Goal: Information Seeking & Learning: Learn about a topic

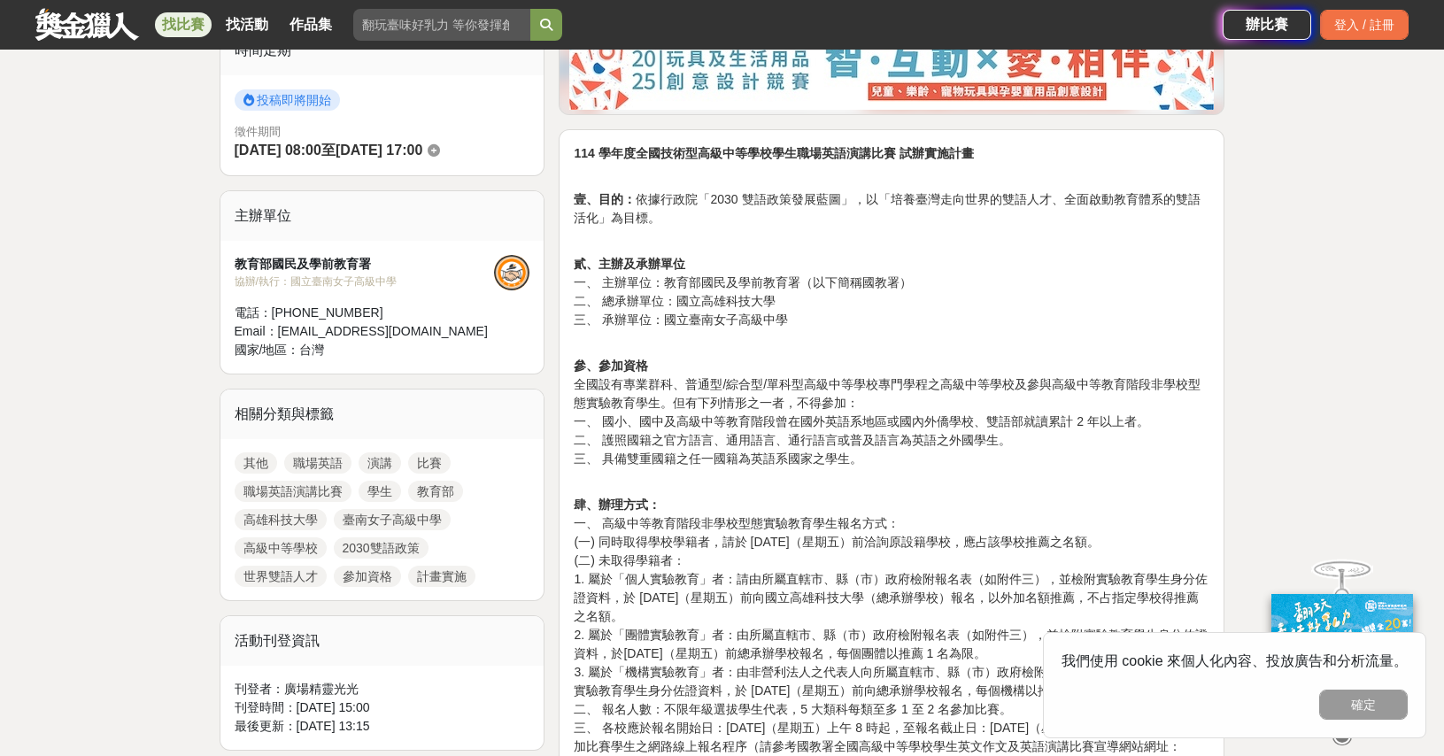
scroll to position [467, 0]
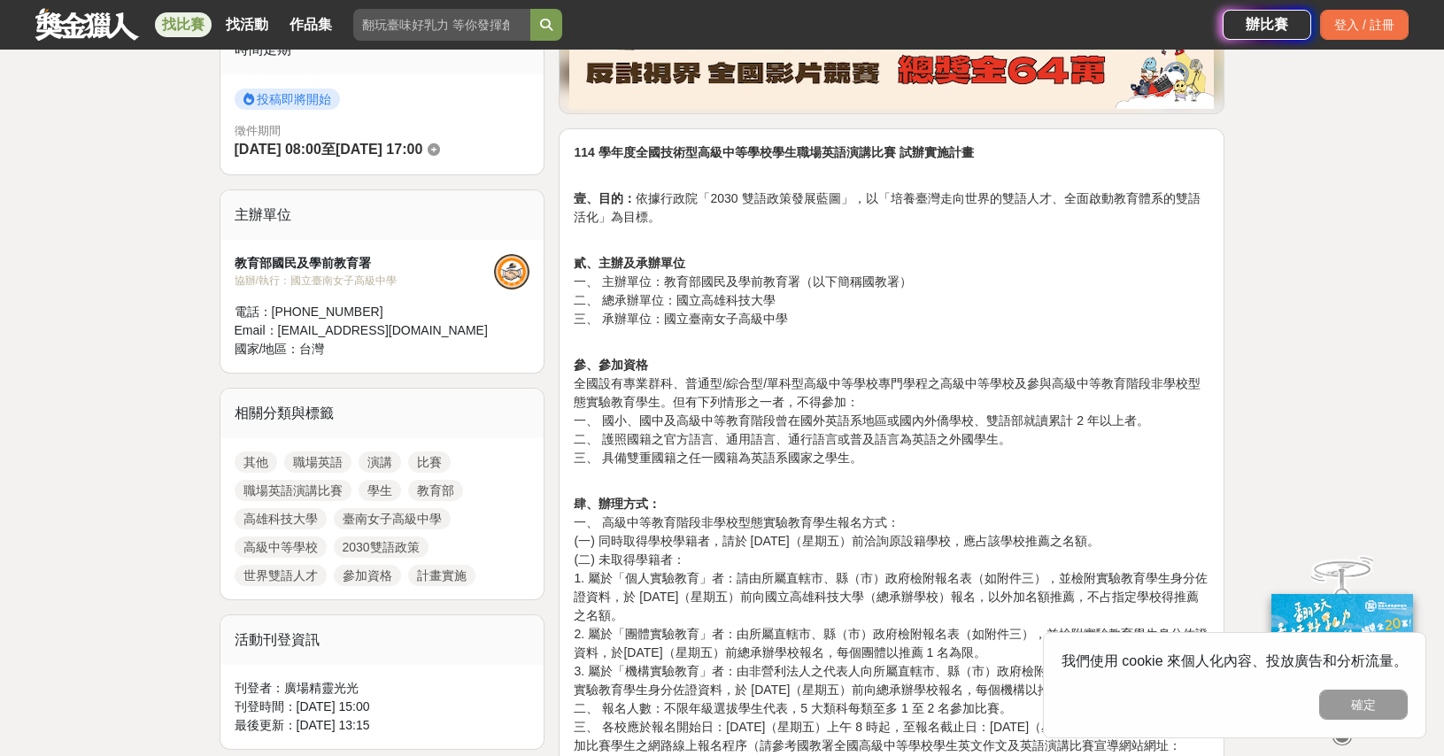
click at [931, 476] on p "肆、辦理方式： 一、 高級中等教育階段非學校型態實驗教育學生報名方式： (一) 同時取得學校學籍者，請於 114 年 9 月 5 日（星期五）前洽詢原設籍學校…" at bounding box center [892, 755] width 636 height 558
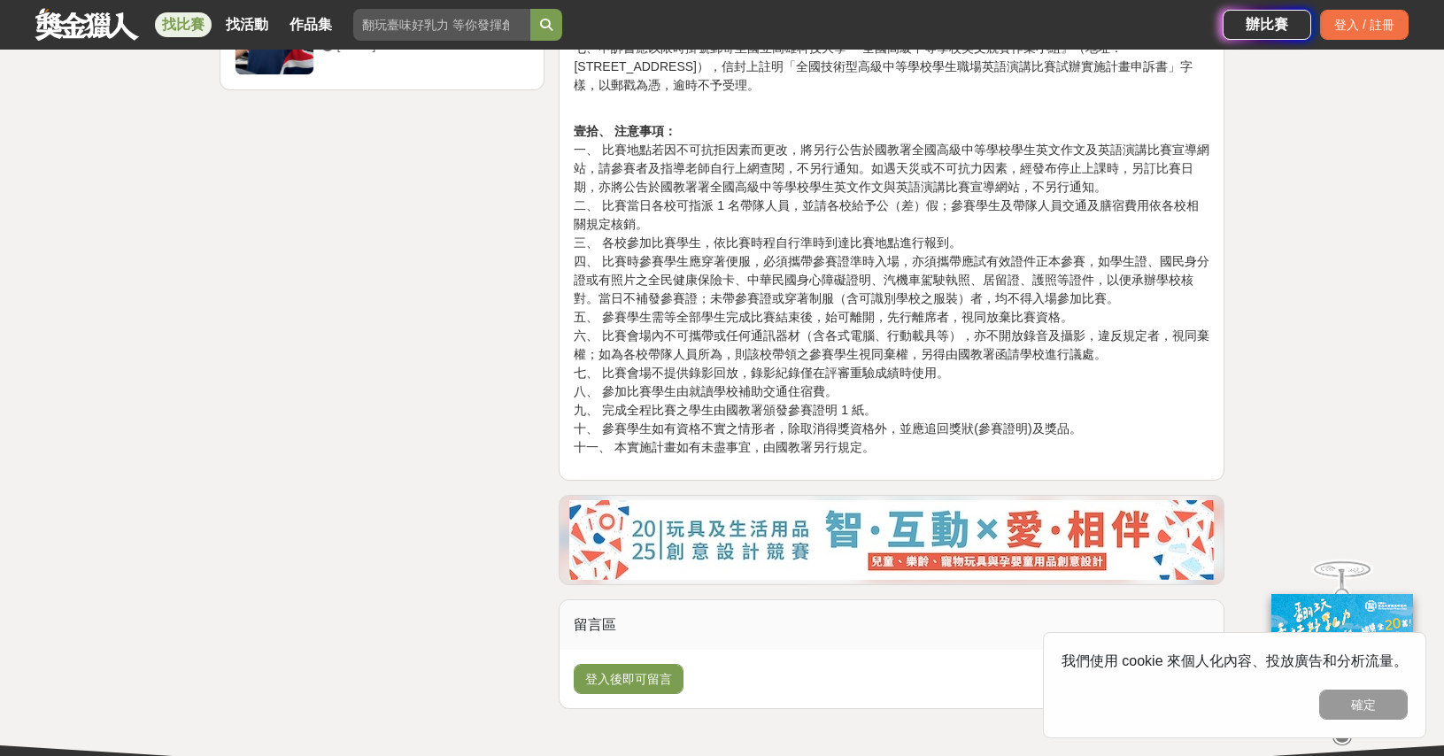
scroll to position [2746, 0]
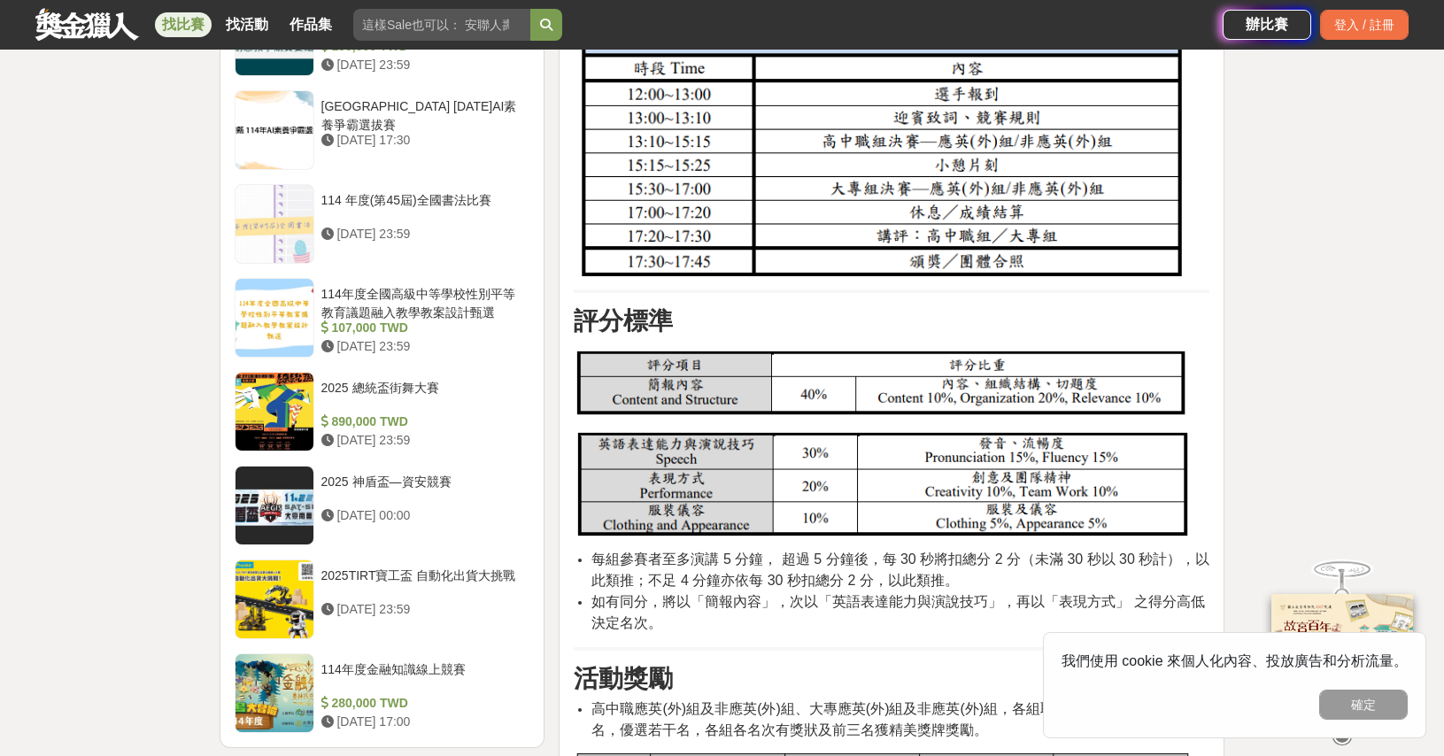
scroll to position [2119, 0]
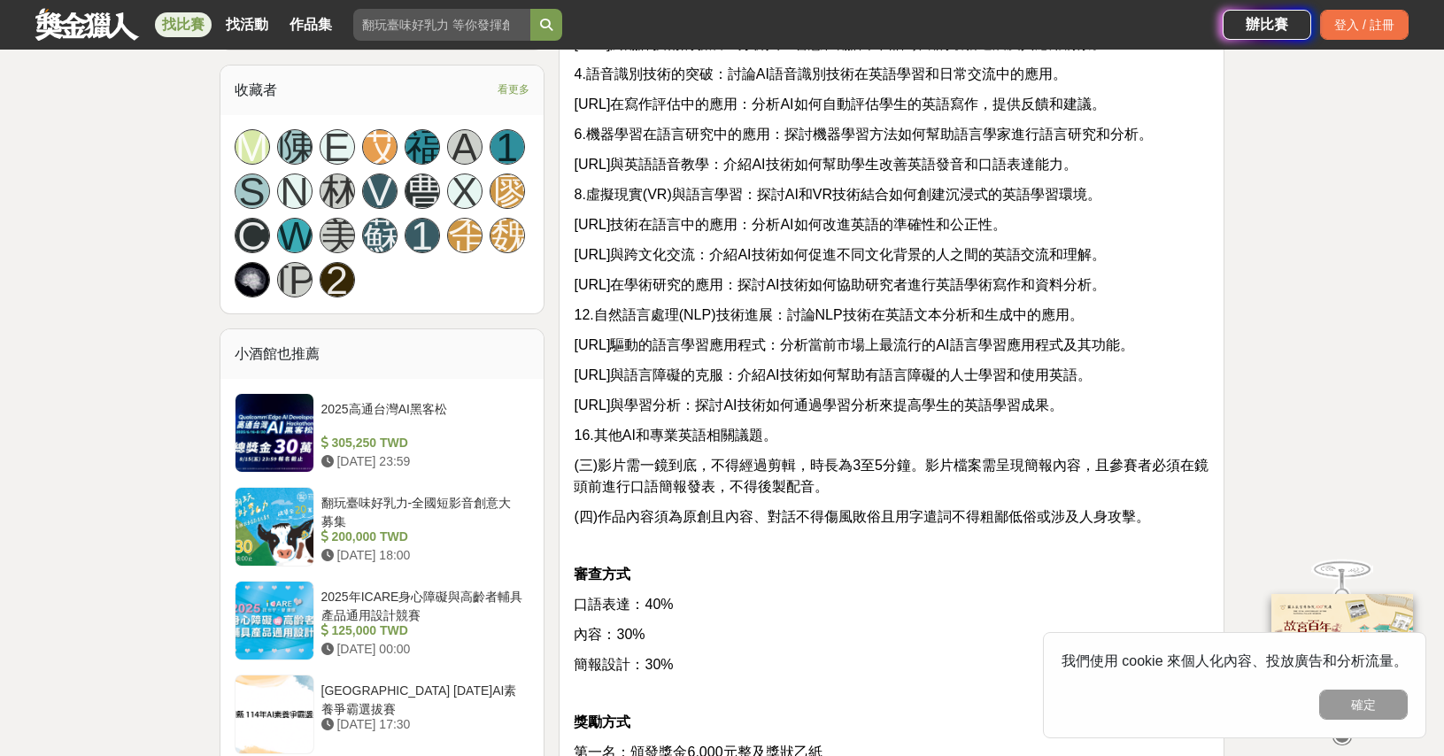
scroll to position [1009, 0]
